Goal: Task Accomplishment & Management: Use online tool/utility

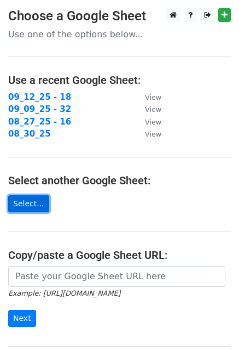
click at [35, 202] on link "Select..." at bounding box center [28, 203] width 41 height 17
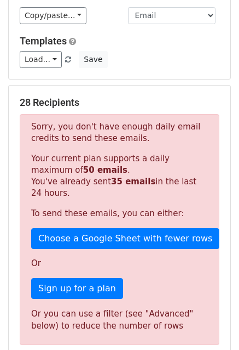
scroll to position [91, 0]
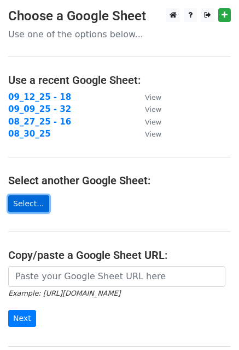
click at [23, 207] on link "Select..." at bounding box center [28, 203] width 41 height 17
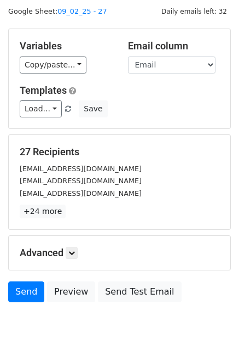
scroll to position [75, 0]
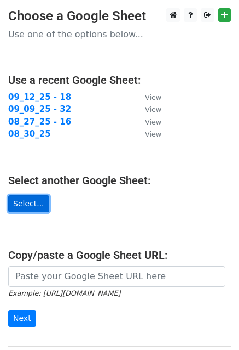
click at [20, 209] on link "Select..." at bounding box center [28, 203] width 41 height 17
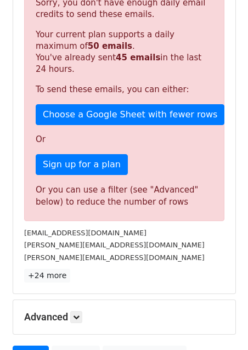
scroll to position [311, 0]
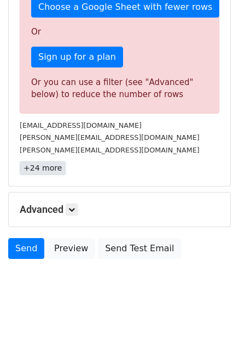
click at [51, 167] on link "+24 more" at bounding box center [43, 168] width 46 height 14
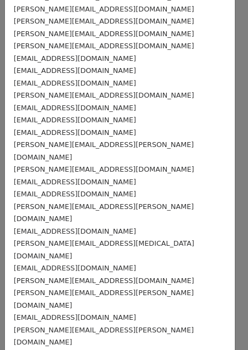
scroll to position [0, 0]
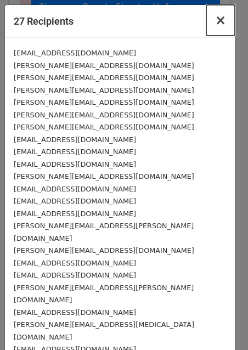
click at [215, 21] on span "×" at bounding box center [220, 20] width 11 height 15
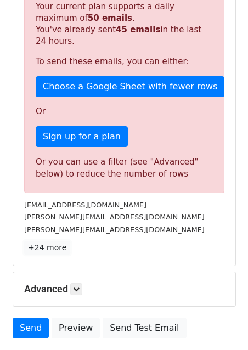
scroll to position [311, 0]
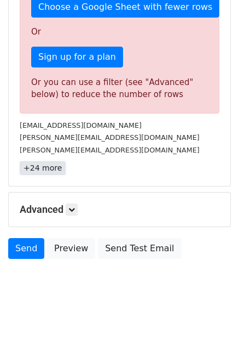
click at [39, 171] on link "+24 more" at bounding box center [43, 168] width 46 height 14
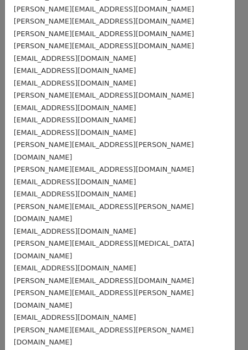
scroll to position [0, 0]
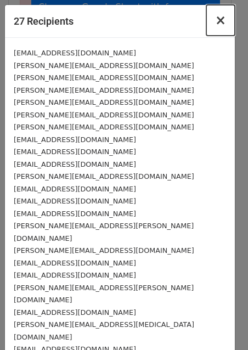
click at [215, 27] on span "×" at bounding box center [220, 20] width 11 height 15
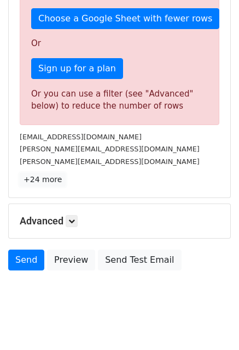
scroll to position [311, 0]
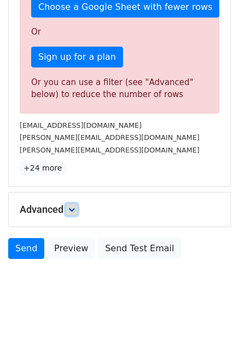
click at [75, 206] on icon at bounding box center [71, 209] width 7 height 7
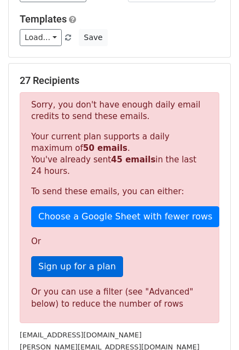
scroll to position [76, 0]
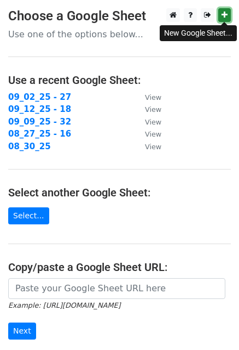
click at [222, 17] on icon at bounding box center [225, 15] width 6 height 8
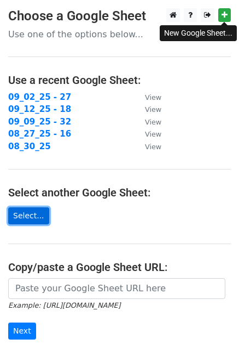
click at [41, 216] on link "Select..." at bounding box center [28, 215] width 41 height 17
